Goal: Task Accomplishment & Management: Complete application form

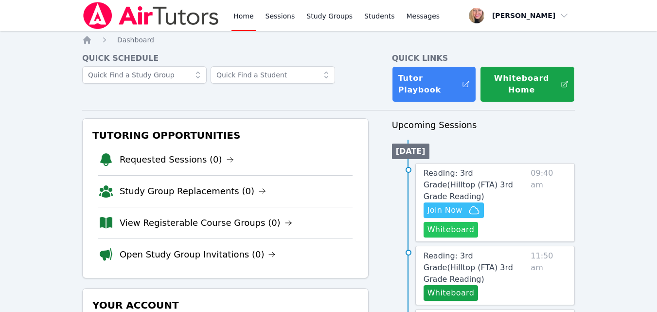
click at [439, 222] on button "Whiteboard" at bounding box center [451, 230] width 55 height 16
click at [468, 204] on icon "button" at bounding box center [474, 210] width 12 height 12
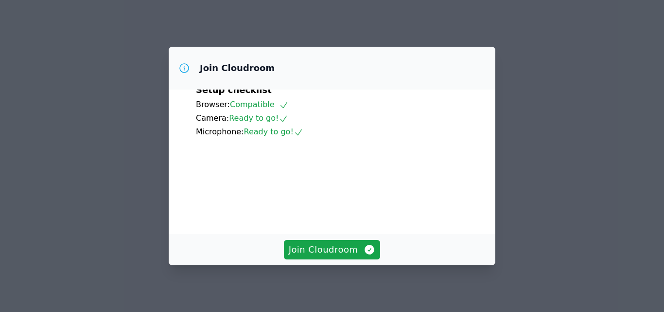
scroll to position [90, 0]
click at [330, 248] on span "Join Cloudroom" at bounding box center [332, 250] width 87 height 14
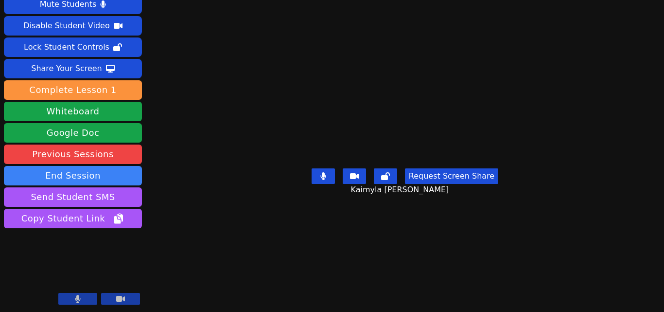
scroll to position [0, 0]
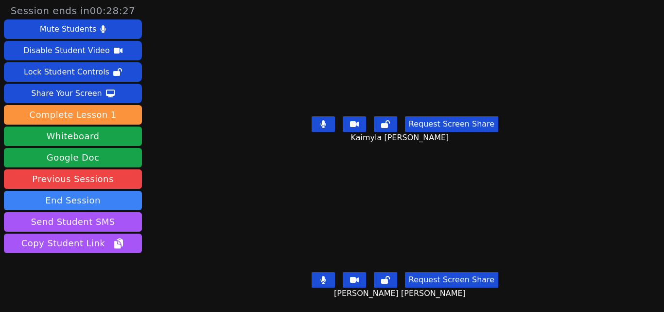
click at [323, 276] on icon at bounding box center [324, 280] width 6 height 8
click at [329, 125] on button at bounding box center [323, 124] width 23 height 16
click at [331, 274] on button at bounding box center [323, 280] width 23 height 16
click at [314, 119] on button at bounding box center [323, 124] width 23 height 16
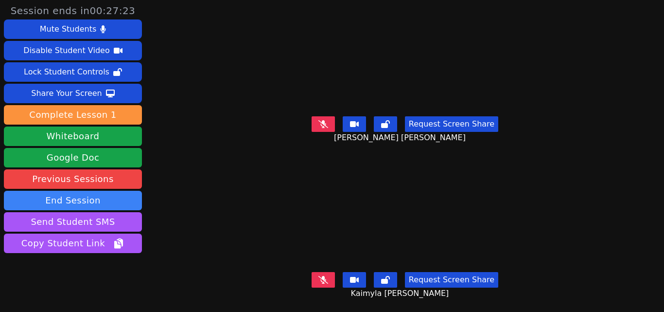
click at [322, 276] on icon at bounding box center [324, 280] width 10 height 8
click at [320, 125] on button at bounding box center [323, 124] width 23 height 16
click at [326, 272] on button at bounding box center [323, 280] width 23 height 16
click at [321, 120] on icon at bounding box center [323, 124] width 5 height 8
click at [319, 124] on icon at bounding box center [324, 124] width 10 height 8
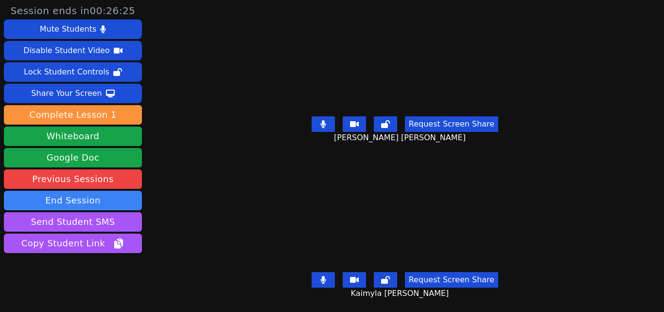
click at [323, 120] on icon at bounding box center [323, 124] width 5 height 8
click at [322, 120] on icon at bounding box center [324, 124] width 10 height 8
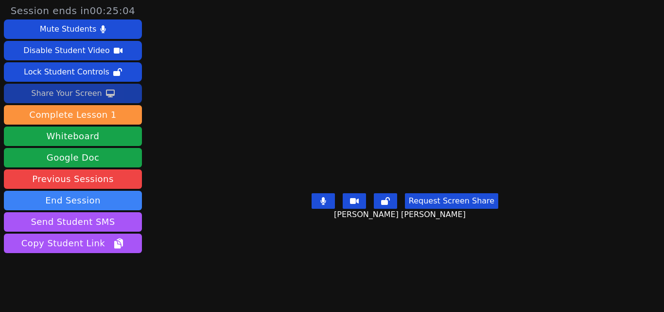
click at [122, 90] on button "Share Your Screen" at bounding box center [73, 93] width 138 height 19
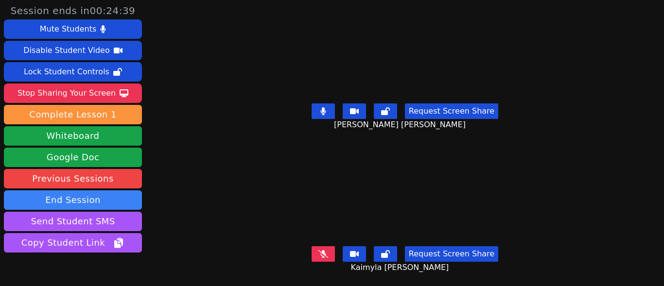
click at [330, 247] on button at bounding box center [323, 255] width 23 height 16
click at [315, 107] on button at bounding box center [323, 112] width 23 height 16
click at [315, 109] on button at bounding box center [323, 112] width 23 height 16
click at [312, 104] on button at bounding box center [323, 112] width 23 height 16
click at [321, 104] on button at bounding box center [323, 112] width 23 height 16
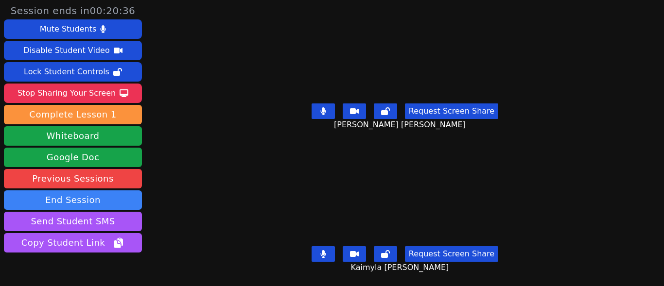
click at [327, 247] on button at bounding box center [323, 255] width 23 height 16
click at [318, 105] on button at bounding box center [323, 112] width 23 height 16
click at [322, 109] on icon at bounding box center [324, 111] width 10 height 8
click at [322, 250] on icon at bounding box center [323, 254] width 5 height 8
click at [321, 107] on icon at bounding box center [324, 111] width 6 height 8
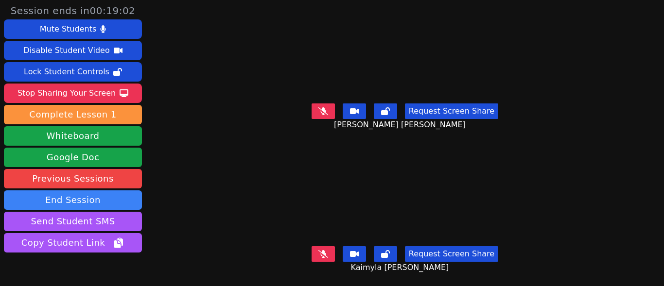
click at [327, 248] on button at bounding box center [323, 255] width 23 height 16
click at [319, 107] on icon at bounding box center [324, 111] width 10 height 8
click at [318, 247] on button at bounding box center [323, 255] width 23 height 16
click at [321, 250] on icon at bounding box center [324, 254] width 6 height 8
click at [325, 247] on button at bounding box center [323, 255] width 23 height 16
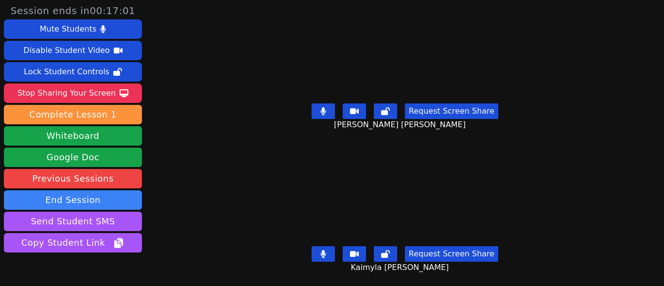
click at [318, 248] on button at bounding box center [323, 255] width 23 height 16
click at [330, 107] on button at bounding box center [323, 112] width 23 height 16
click at [329, 247] on button at bounding box center [323, 255] width 23 height 16
click at [321, 250] on icon at bounding box center [324, 254] width 6 height 8
click at [323, 109] on icon at bounding box center [324, 111] width 10 height 8
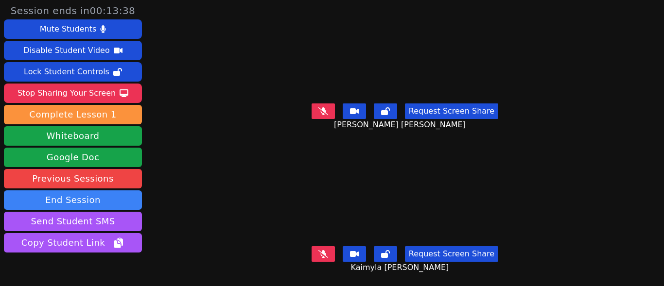
click at [314, 110] on button at bounding box center [323, 112] width 23 height 16
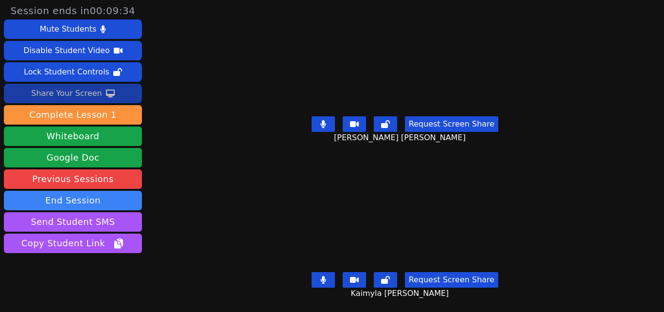
click at [81, 97] on div "Share Your Screen" at bounding box center [66, 94] width 71 height 16
click at [326, 276] on icon at bounding box center [324, 280] width 10 height 8
click at [125, 96] on button "Share Your Screen" at bounding box center [73, 93] width 138 height 19
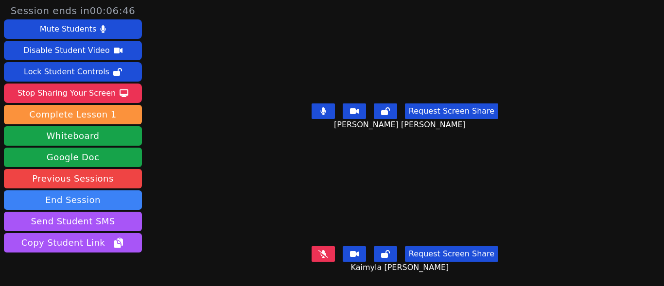
click at [319, 247] on button at bounding box center [323, 255] width 23 height 16
click at [321, 107] on icon at bounding box center [324, 111] width 6 height 8
click at [321, 109] on icon at bounding box center [324, 111] width 10 height 8
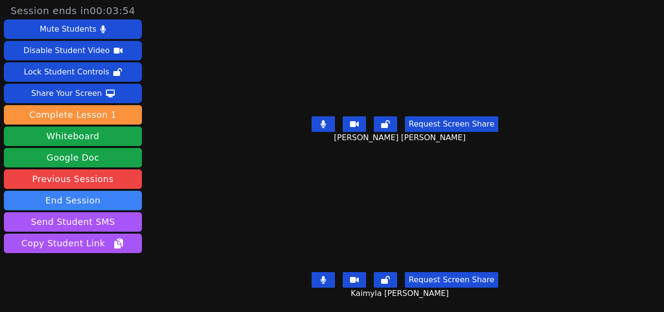
click at [321, 276] on icon at bounding box center [323, 280] width 5 height 8
click at [384, 276] on icon at bounding box center [385, 280] width 9 height 8
click at [386, 276] on icon at bounding box center [385, 280] width 7 height 8
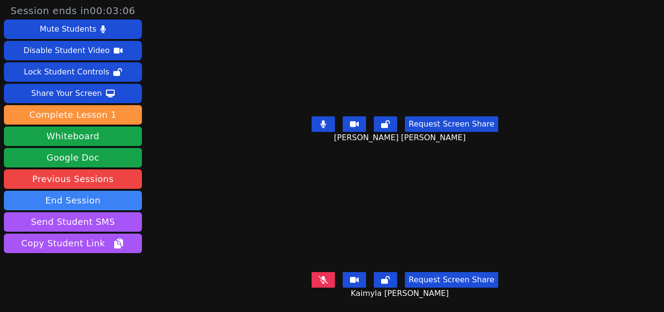
click at [320, 277] on button at bounding box center [323, 280] width 23 height 16
click at [325, 119] on button at bounding box center [323, 124] width 23 height 16
click at [315, 279] on button at bounding box center [323, 280] width 23 height 16
click at [327, 120] on button at bounding box center [323, 124] width 23 height 16
click at [323, 120] on icon at bounding box center [323, 124] width 5 height 8
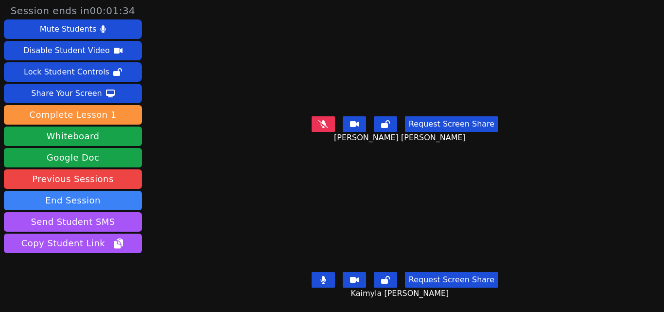
click at [327, 120] on button at bounding box center [323, 124] width 23 height 16
click at [321, 276] on icon at bounding box center [324, 280] width 6 height 8
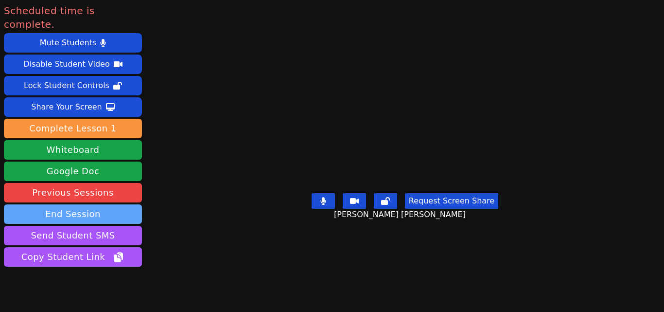
click at [94, 204] on button "End Session" at bounding box center [73, 213] width 138 height 19
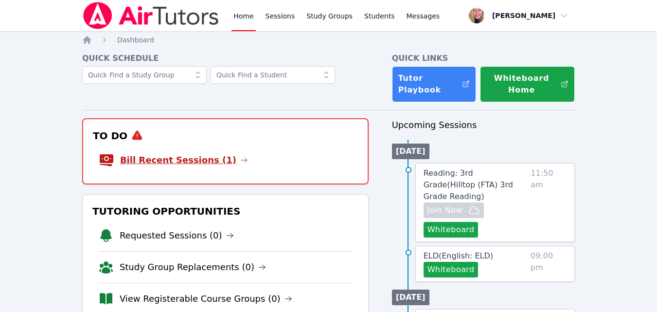
click at [181, 159] on link "Bill Recent Sessions (1)" at bounding box center [184, 160] width 128 height 14
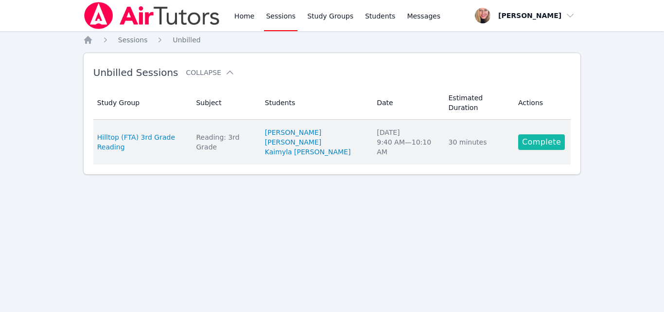
click at [534, 134] on link "Complete" at bounding box center [541, 142] width 47 height 16
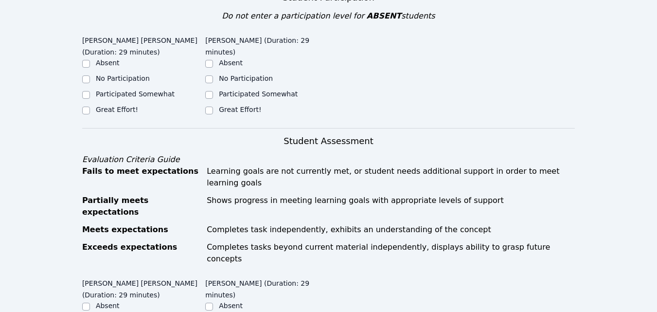
scroll to position [292, 0]
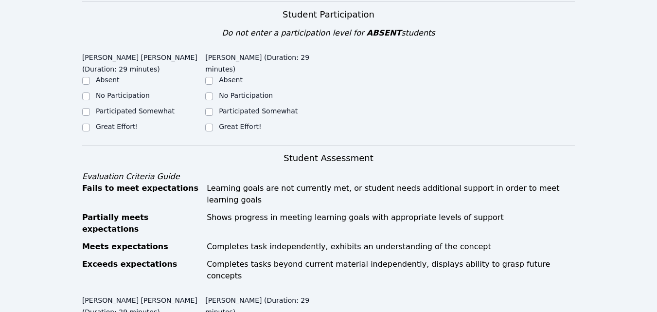
click at [214, 90] on div "No Participation" at bounding box center [266, 96] width 123 height 12
click at [210, 92] on input "No Participation" at bounding box center [209, 96] width 8 height 8
checkbox input "true"
click at [155, 107] on label "Participated Somewhat" at bounding box center [135, 111] width 79 height 8
click at [90, 108] on input "Participated Somewhat" at bounding box center [86, 112] width 8 height 8
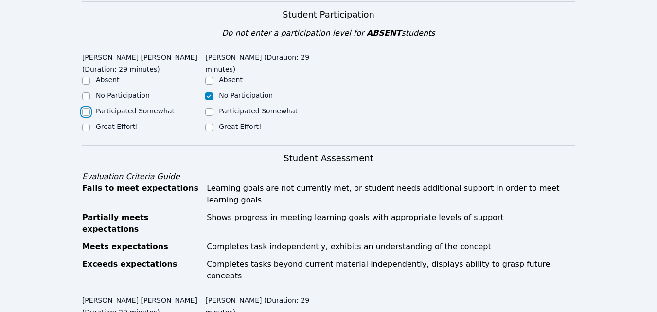
checkbox input "true"
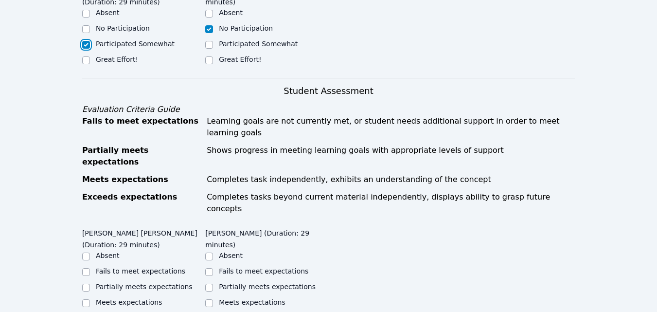
scroll to position [438, 0]
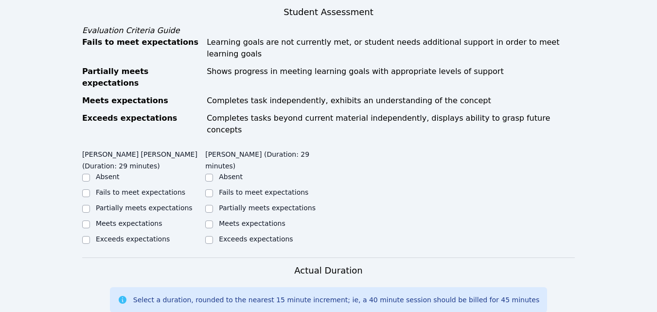
click at [129, 188] on label "Fails to meet expectations" at bounding box center [140, 192] width 89 height 8
click at [90, 189] on input "Fails to meet expectations" at bounding box center [86, 193] width 8 height 8
checkbox input "true"
click at [235, 188] on label "Fails to meet expectations" at bounding box center [263, 192] width 89 height 8
click at [213, 189] on input "Fails to meet expectations" at bounding box center [209, 193] width 8 height 8
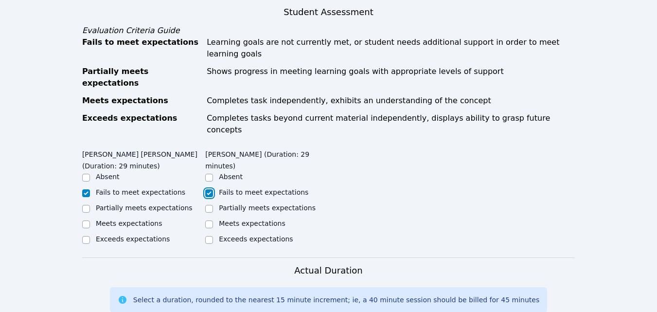
checkbox input "true"
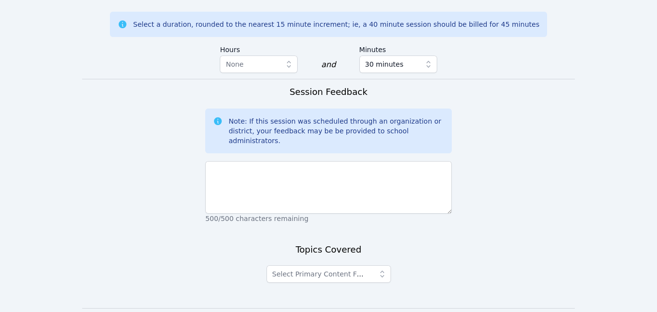
scroll to position [727, 0]
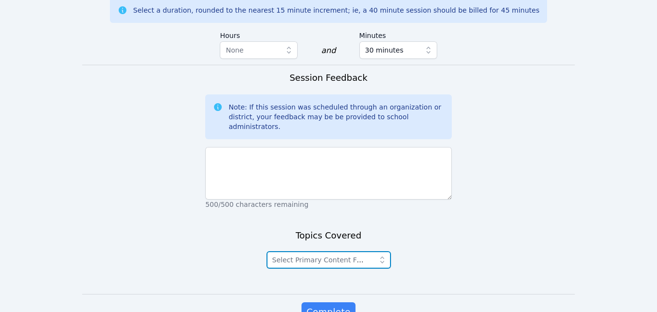
click at [334, 256] on span "Select Primary Content Focus" at bounding box center [322, 260] width 100 height 8
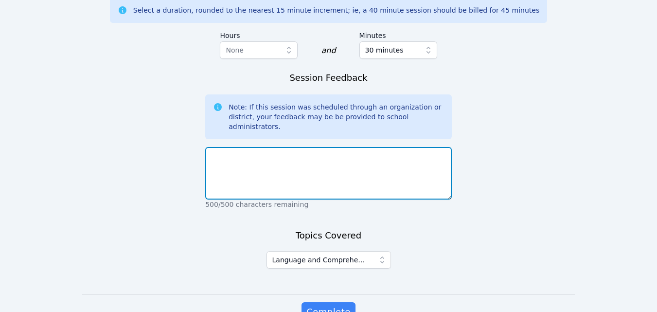
click at [294, 147] on textarea at bounding box center [328, 173] width 247 height 53
click at [264, 147] on textarea "The students had difficulties" at bounding box center [328, 173] width 247 height 53
click at [361, 147] on textarea "The students are still having difficulties" at bounding box center [328, 173] width 247 height 53
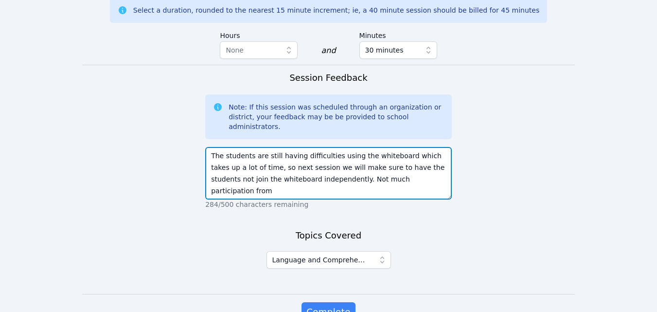
click at [389, 147] on textarea "The students are still having difficulties using the whiteboard which takes up …" at bounding box center [328, 173] width 247 height 53
type textarea "The students are still having difficulties using the whiteboard which takes up …"
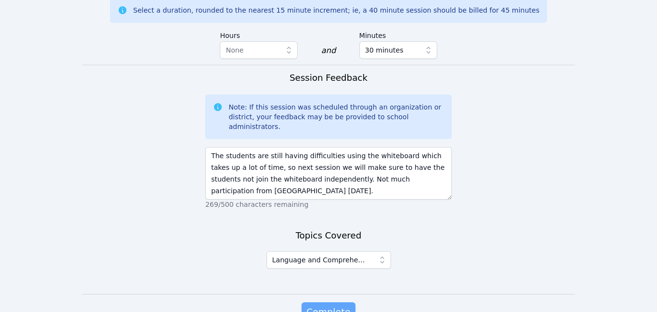
click at [332, 305] on span "Complete" at bounding box center [328, 312] width 44 height 14
